Goal: Participate in discussion

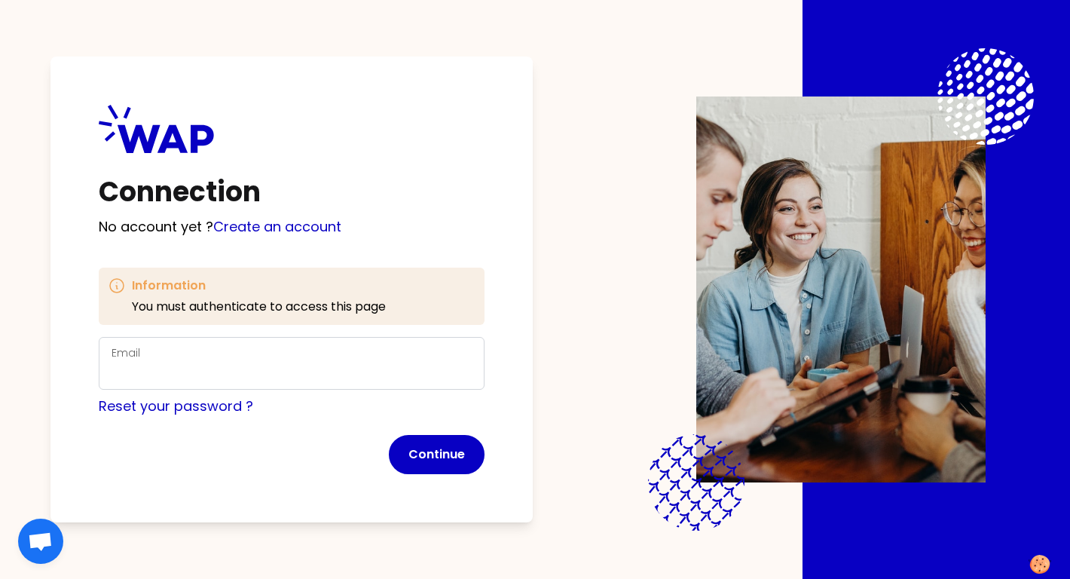
click at [296, 353] on div "Email" at bounding box center [292, 363] width 360 height 39
click at [296, 354] on div "Email" at bounding box center [292, 363] width 360 height 39
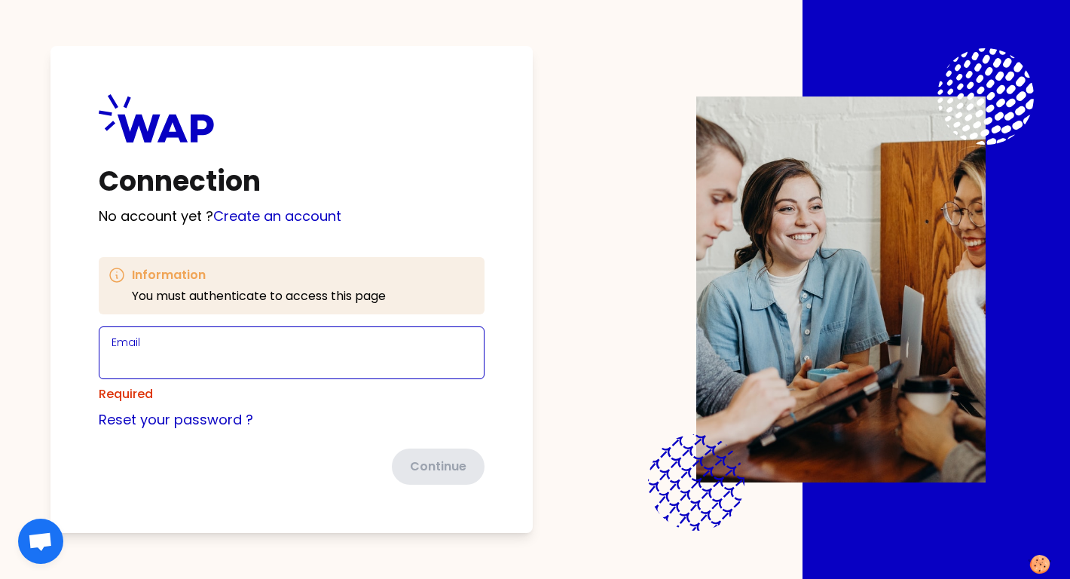
click at [296, 354] on input "Email" at bounding box center [292, 361] width 360 height 21
type input "sveniaparticipant@learnspace.fr"
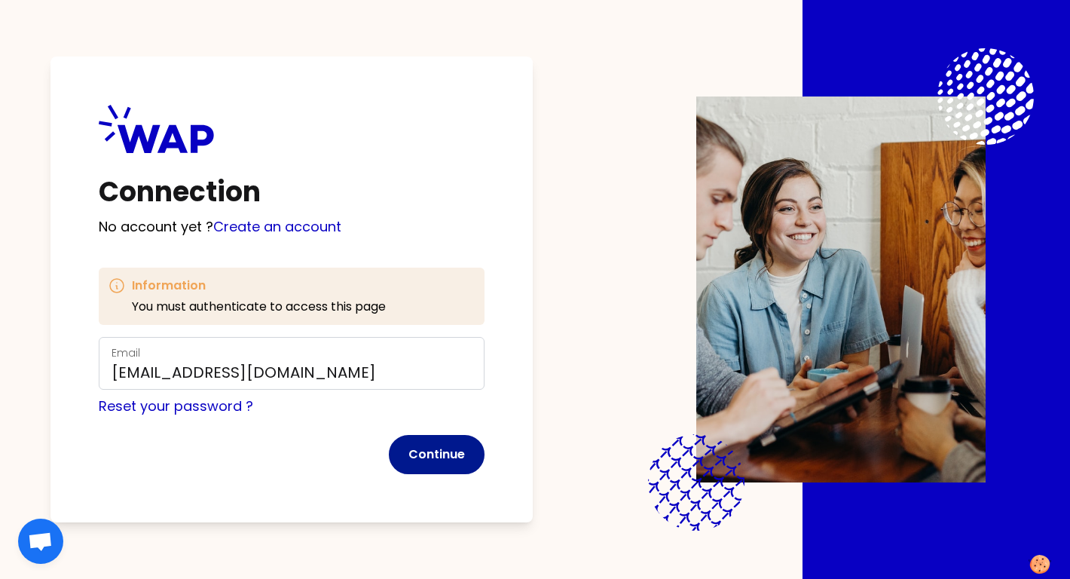
click at [451, 449] on button "Continue" at bounding box center [437, 454] width 96 height 39
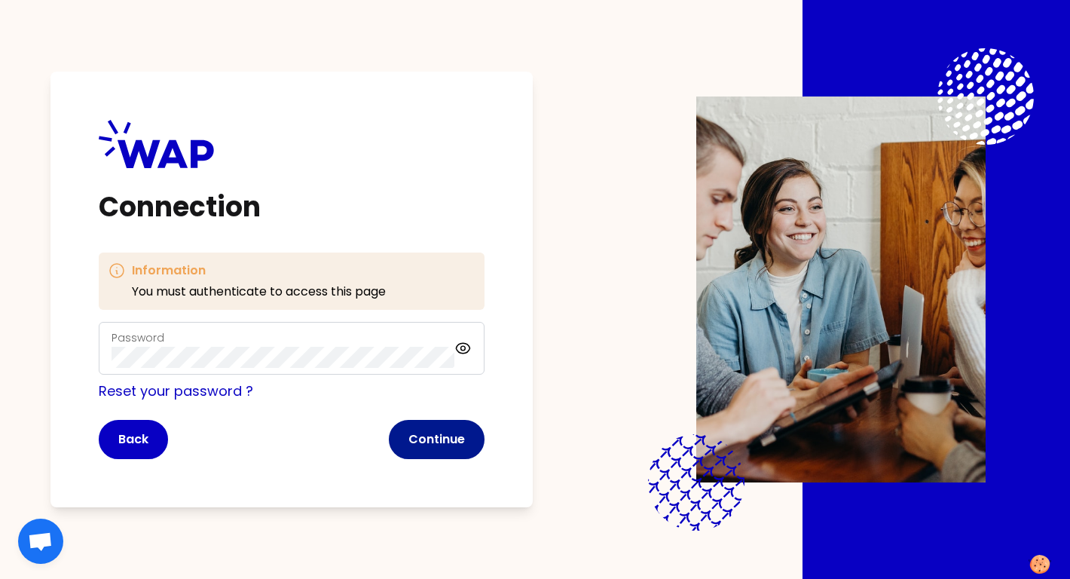
click at [433, 433] on button "Continue" at bounding box center [437, 439] width 96 height 39
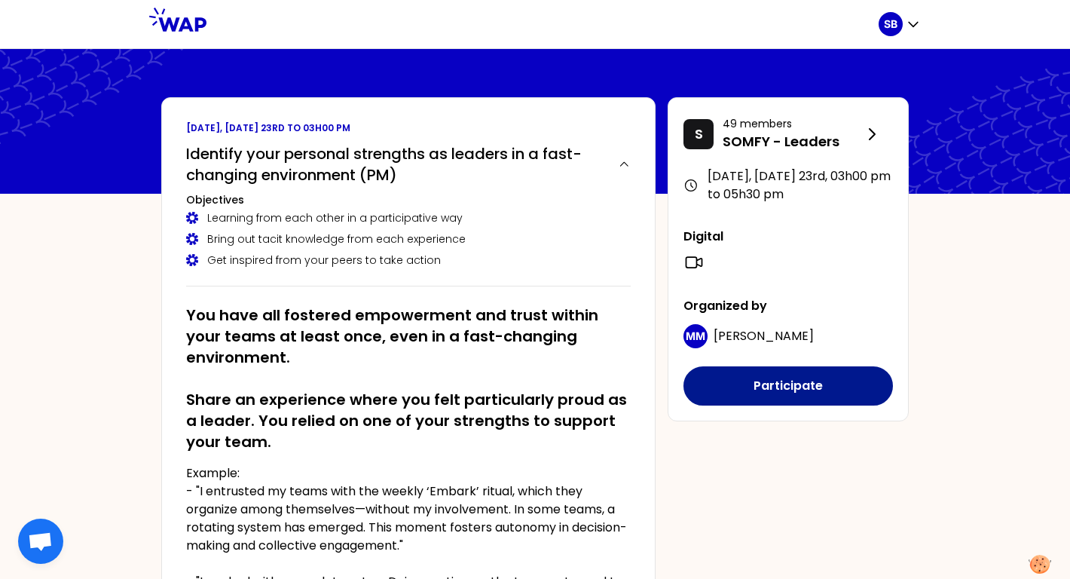
click at [726, 388] on button "Participate" at bounding box center [788, 385] width 209 height 39
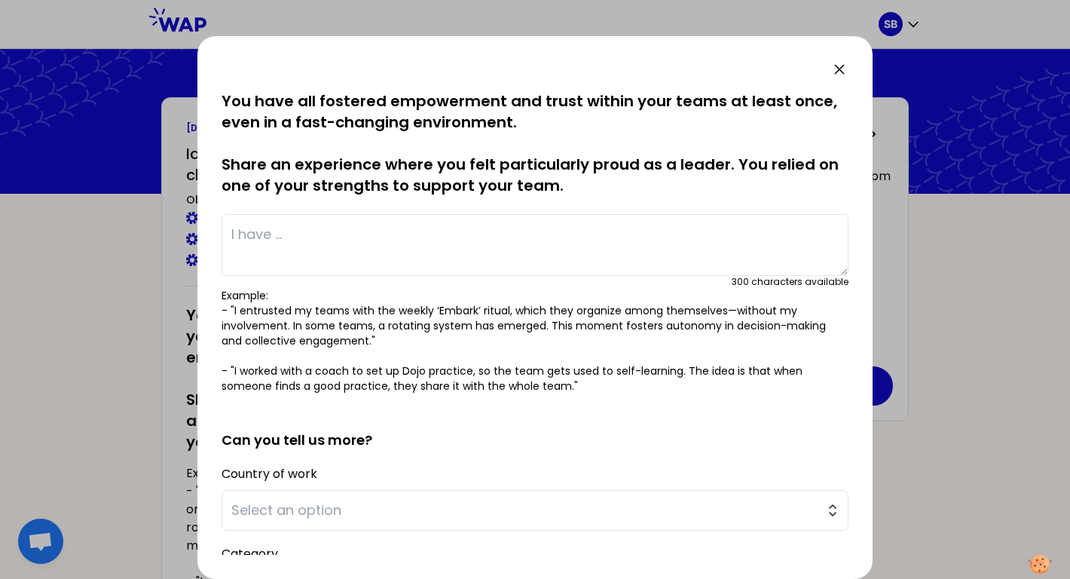
click at [500, 226] on textarea at bounding box center [535, 245] width 627 height 62
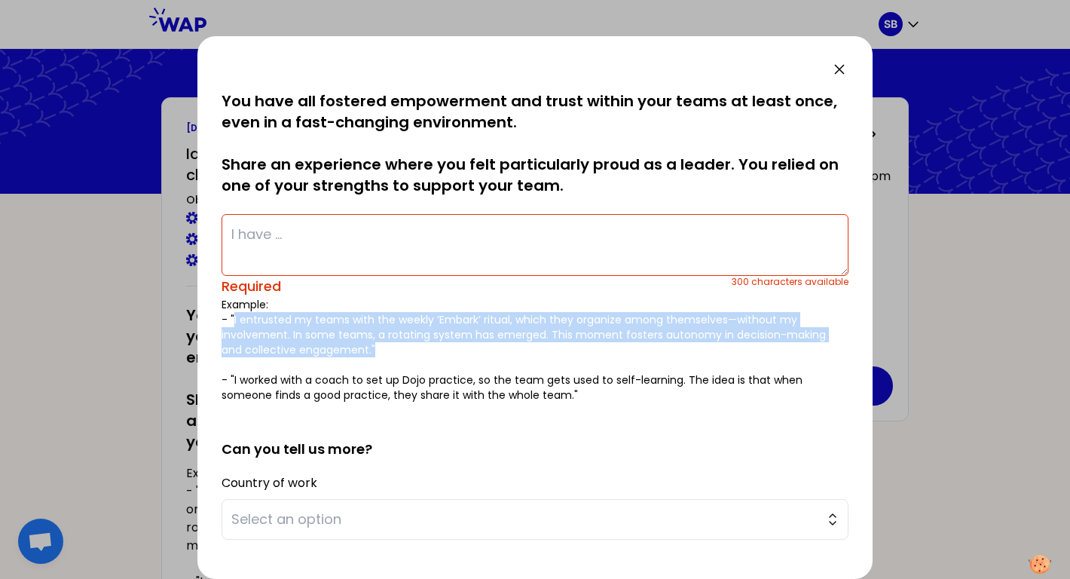
drag, startPoint x: 354, startPoint y: 351, endPoint x: 231, endPoint y: 324, distance: 125.8
click at [231, 324] on p "Example: - "I entrusted my teams with the weekly ‘Embark’ ritual, which they or…" at bounding box center [535, 350] width 627 height 106
click at [351, 353] on p "Example: - "I entrusted my teams with the weekly ‘Embark’ ritual, which they or…" at bounding box center [535, 350] width 627 height 106
drag, startPoint x: 346, startPoint y: 349, endPoint x: 232, endPoint y: 324, distance: 116.5
click at [232, 324] on p "Example: - "I entrusted my teams with the weekly ‘Embark’ ritual, which they or…" at bounding box center [535, 350] width 627 height 106
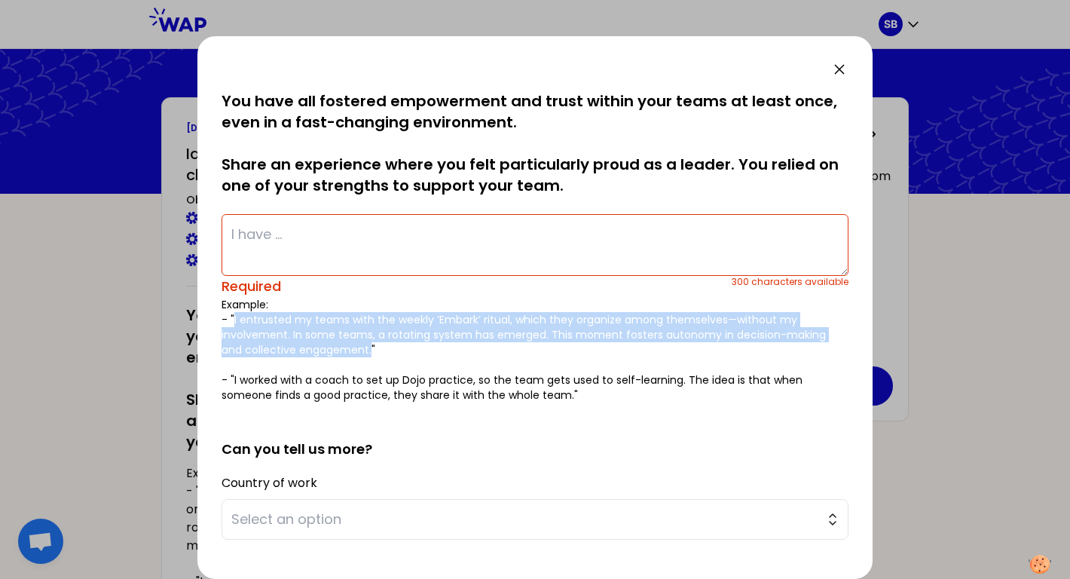
copy p "I entrusted my teams with the weekly ‘Embark’ ritual, which they organize among…"
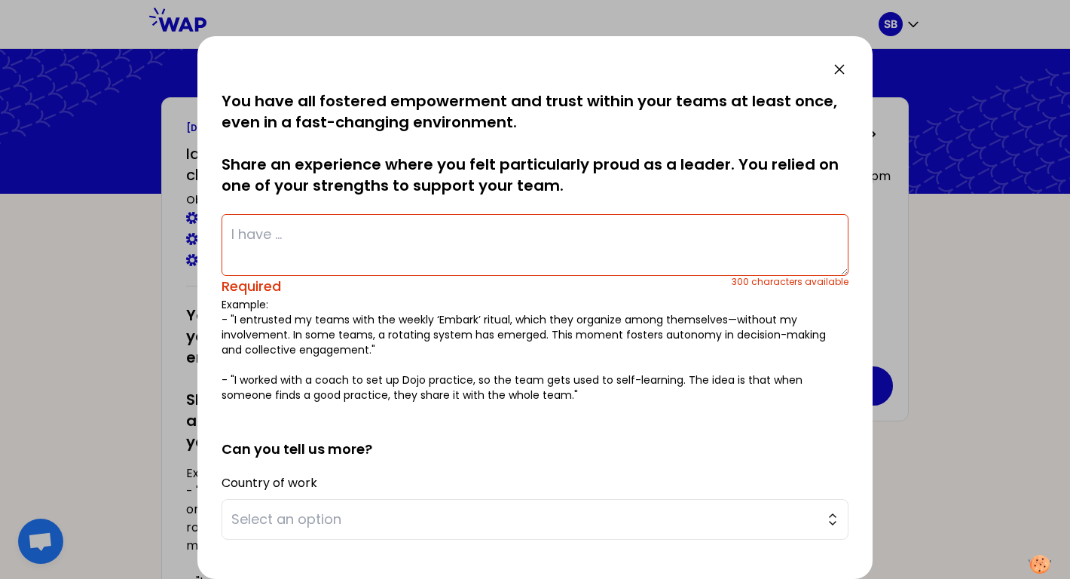
click at [280, 231] on textarea at bounding box center [535, 245] width 627 height 62
paste textarea "I entrusted my teams with the weekly ‘Embark’ ritual, which they organize among…"
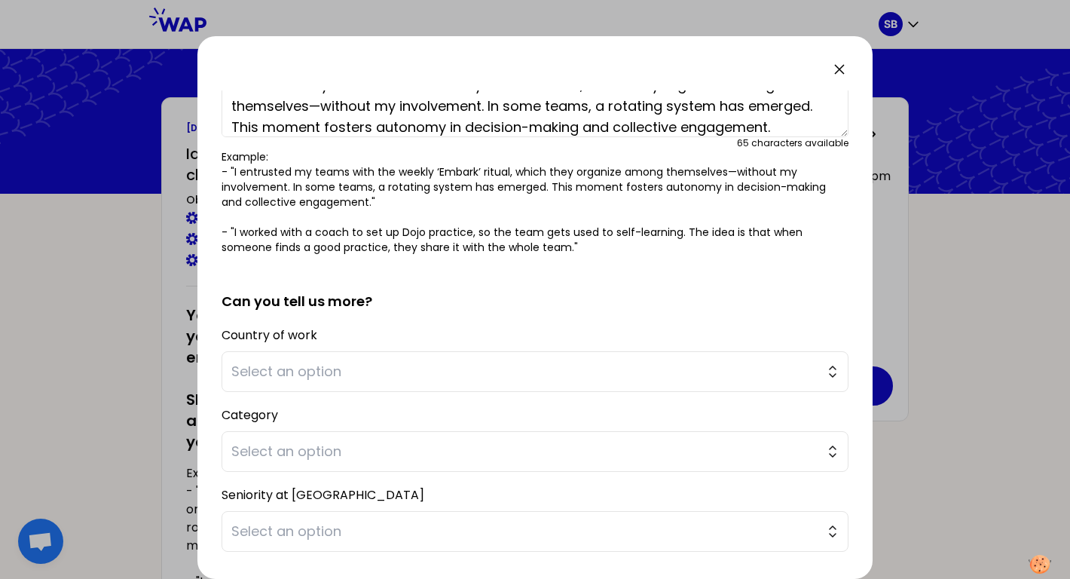
scroll to position [235, 0]
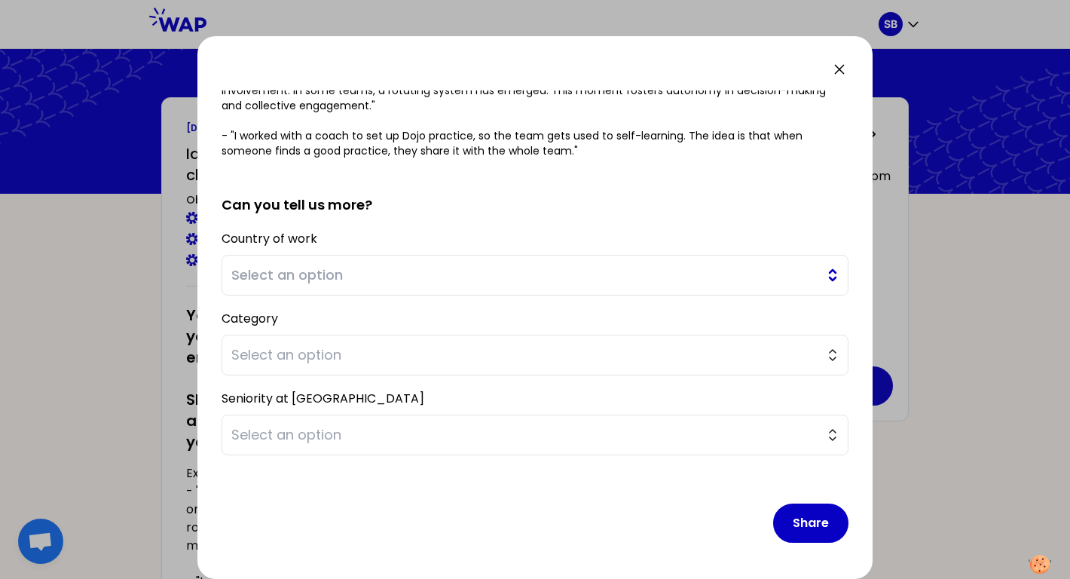
type textarea "I entrusted my teams with the weekly ‘Embark’ ritual, which they organize among…"
click at [485, 283] on span "Select an option" at bounding box center [524, 275] width 586 height 21
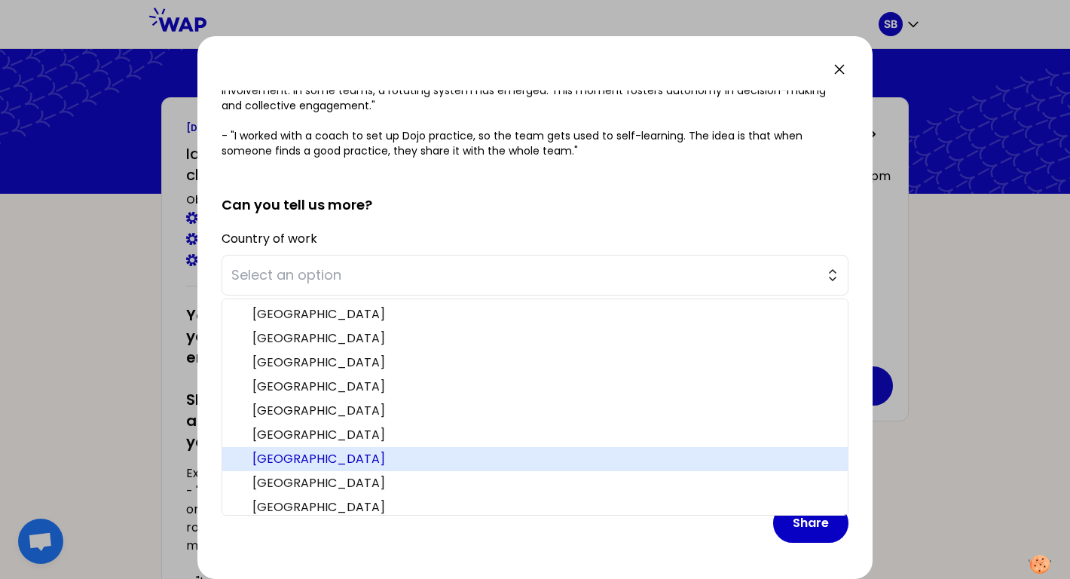
click at [413, 470] on li "[GEOGRAPHIC_DATA]" at bounding box center [534, 459] width 625 height 24
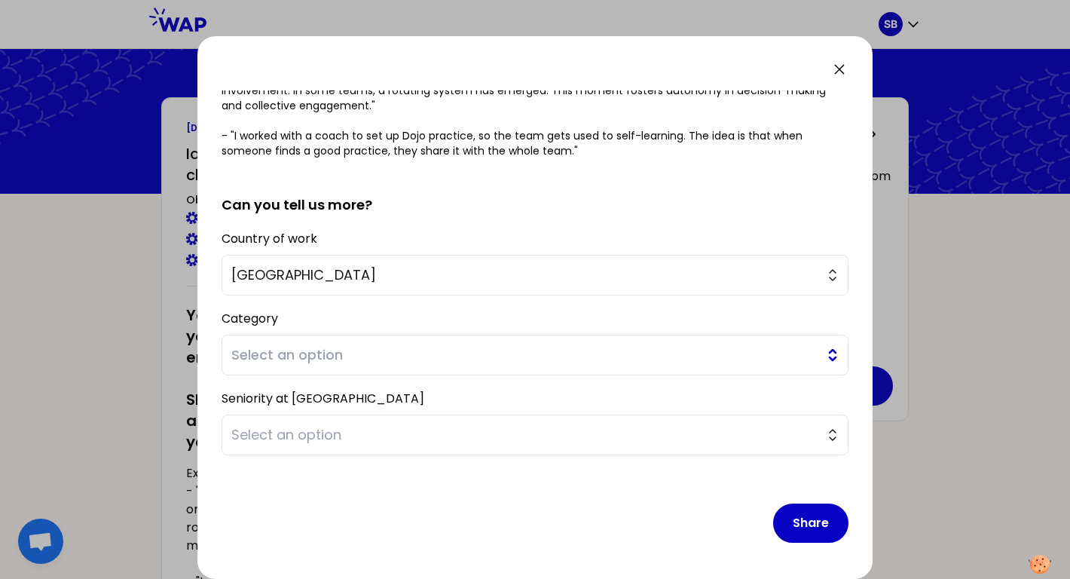
click at [391, 361] on span "Select an option" at bounding box center [524, 354] width 586 height 21
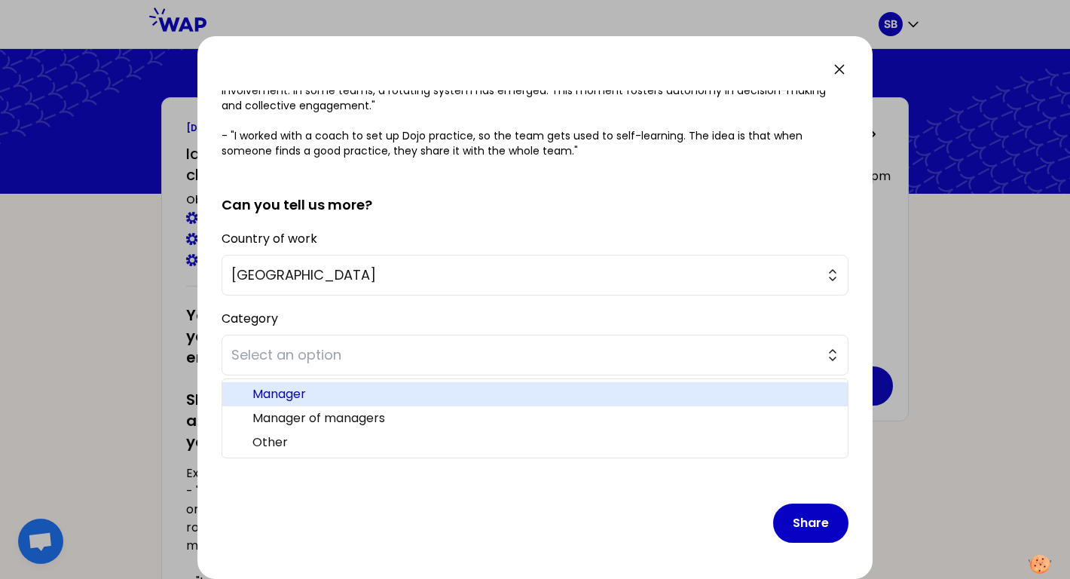
click at [374, 400] on span "Manager" at bounding box center [543, 394] width 583 height 18
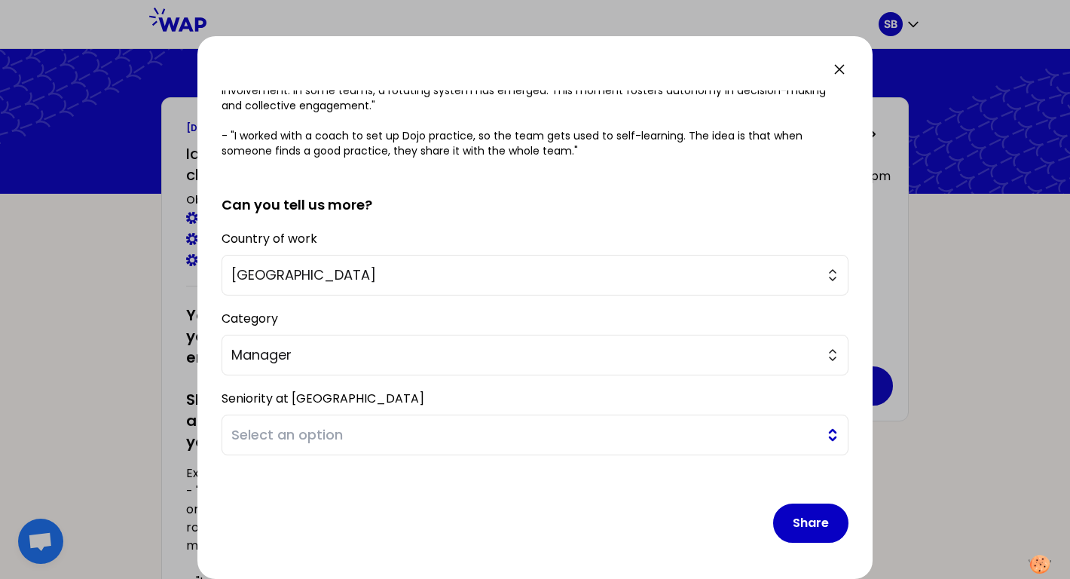
click at [367, 442] on span "Select an option" at bounding box center [524, 434] width 586 height 21
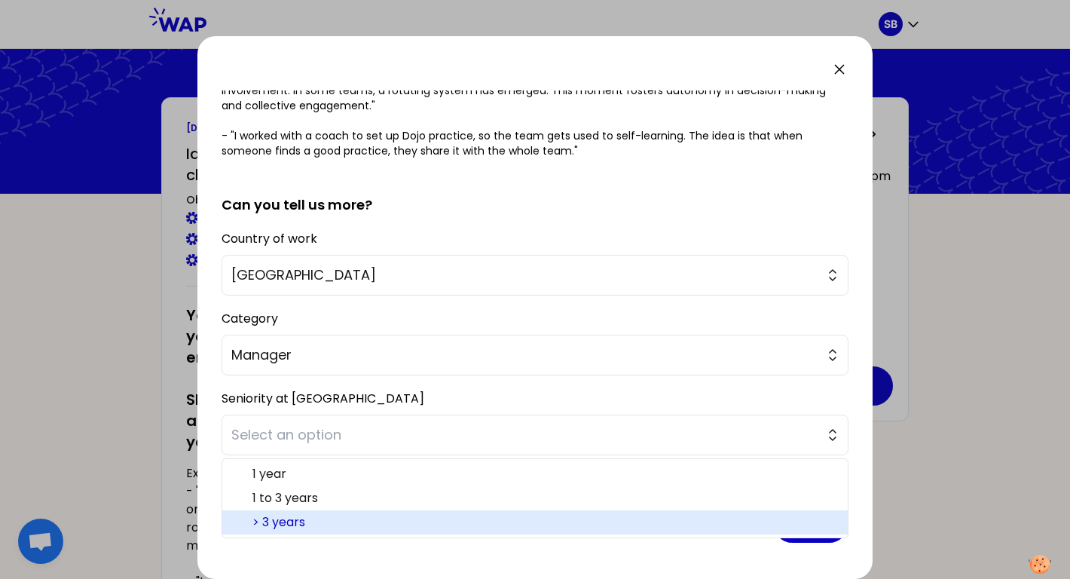
click at [332, 525] on span "> 3 years" at bounding box center [543, 522] width 583 height 18
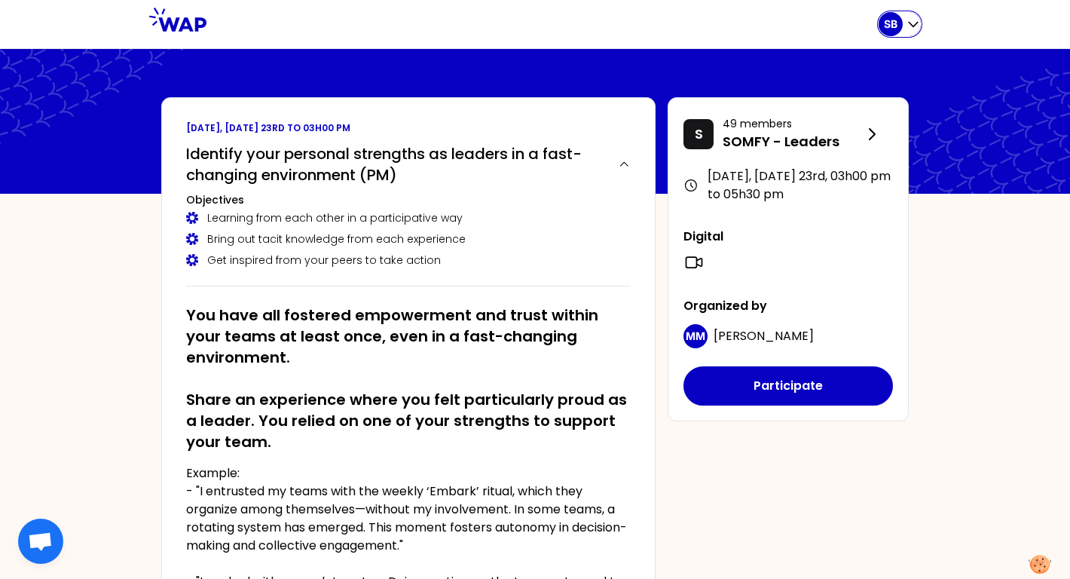
click at [903, 20] on div "SB" at bounding box center [900, 24] width 42 height 24
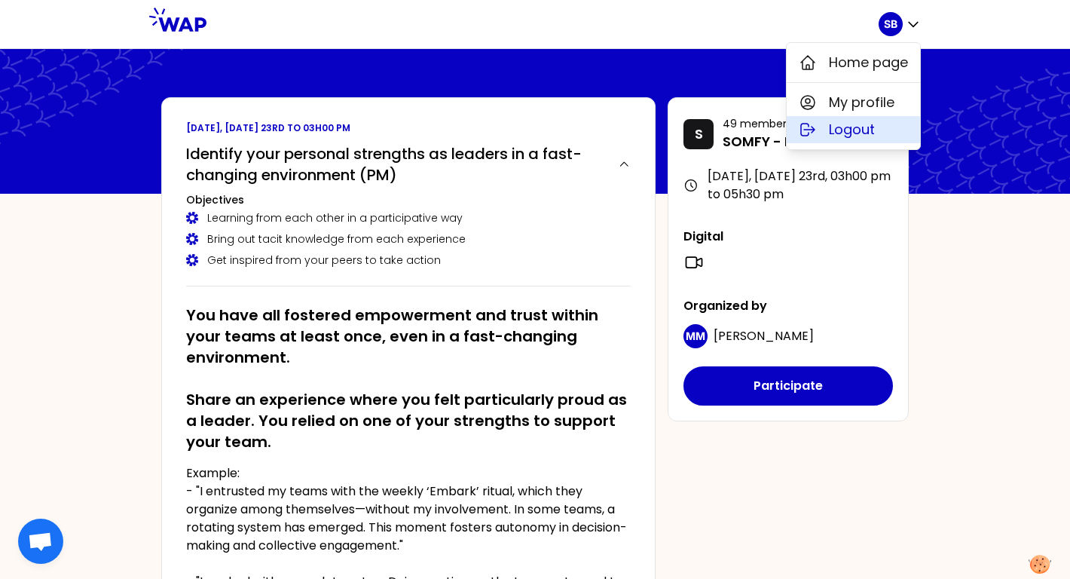
click at [850, 130] on span "Logout" at bounding box center [852, 129] width 46 height 21
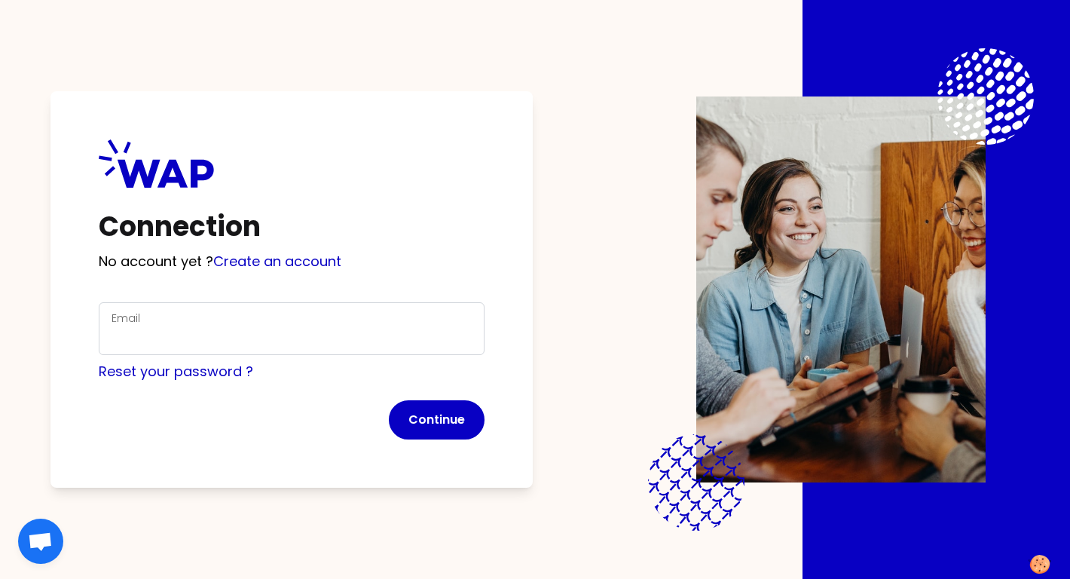
click at [310, 320] on div "Email" at bounding box center [292, 328] width 360 height 39
click at [216, 329] on input "Email" at bounding box center [292, 337] width 360 height 21
type input "svenia@learnspace.fr"
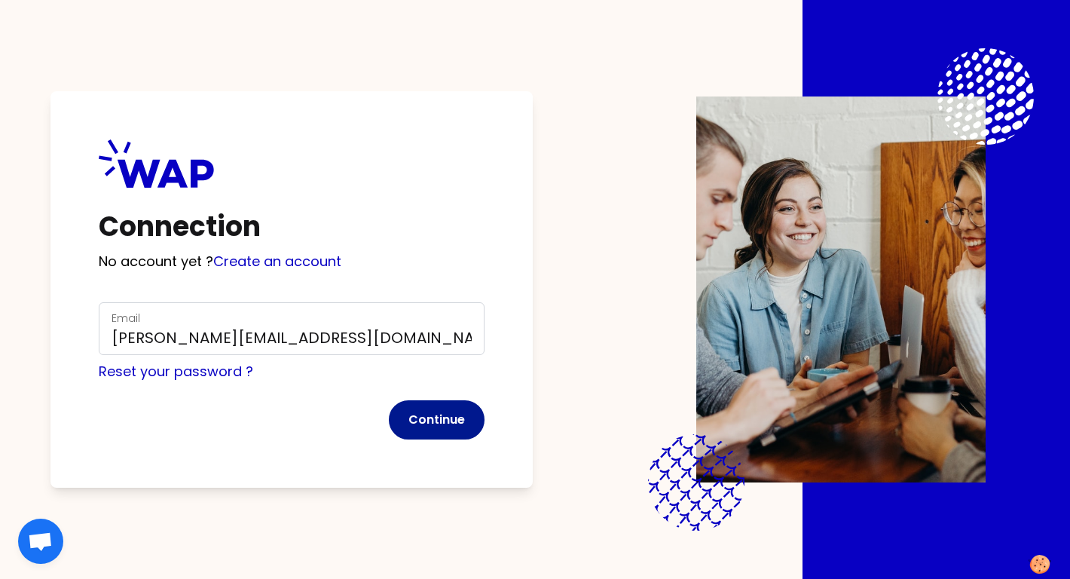
click at [449, 412] on button "Continue" at bounding box center [437, 419] width 96 height 39
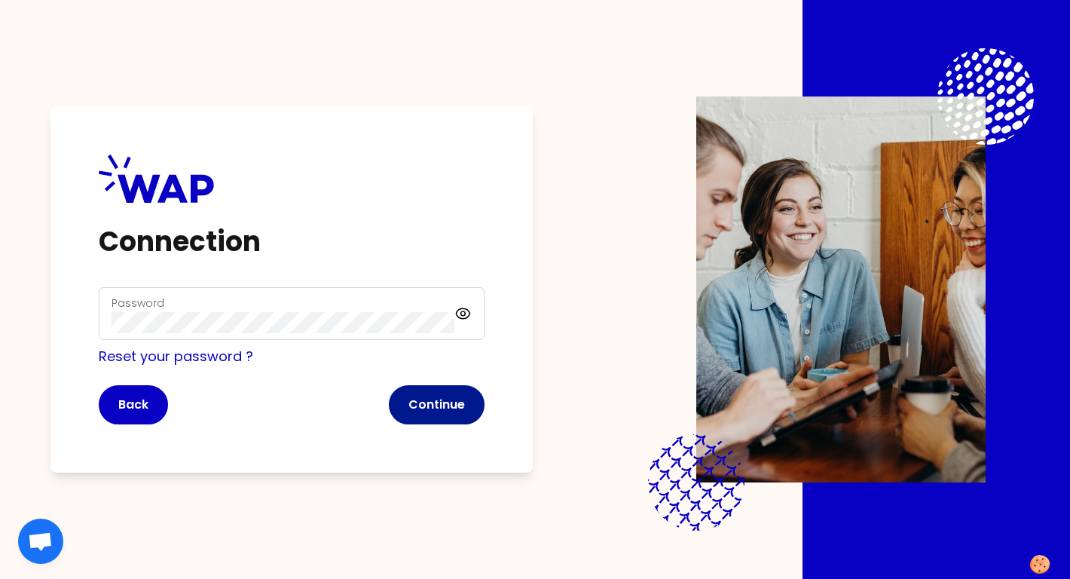
click at [464, 408] on button "Continue" at bounding box center [437, 404] width 96 height 39
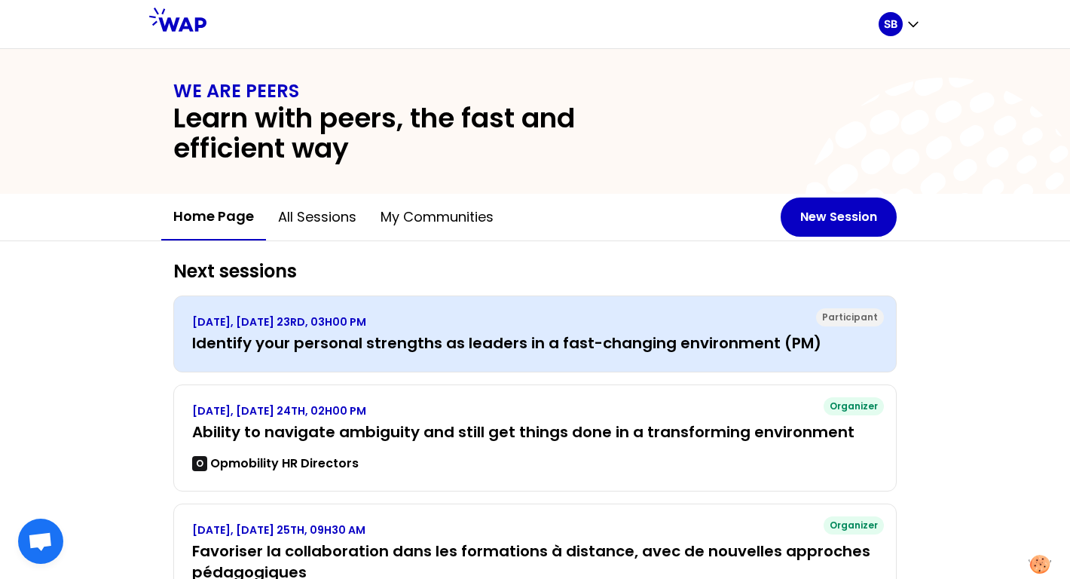
click at [628, 322] on p "SEPTEMBER 2025, TUESDAY 23RD, 03H00 PM" at bounding box center [535, 321] width 686 height 15
